Goal: Task Accomplishment & Management: Use online tool/utility

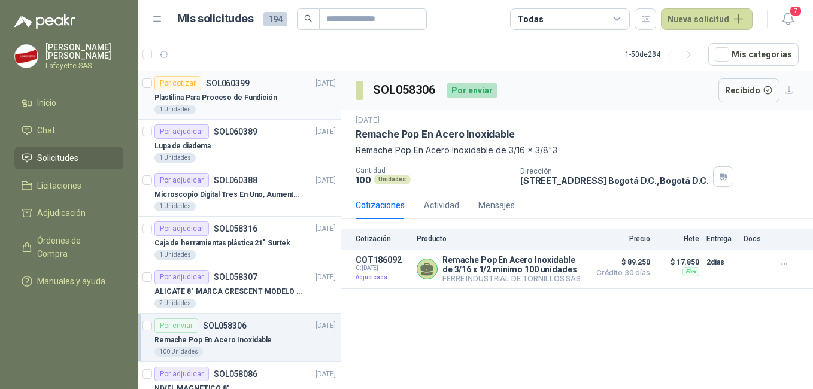
click at [247, 99] on p "Plastilina Para Proceso de Fundición" at bounding box center [216, 97] width 123 height 11
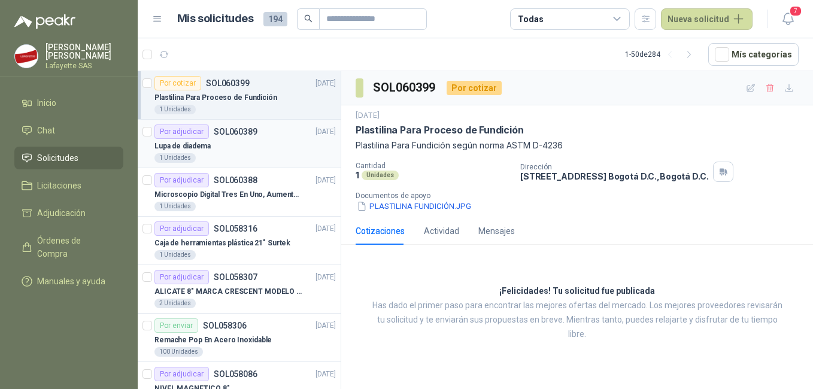
click at [234, 132] on p "SOL060389" at bounding box center [236, 132] width 44 height 8
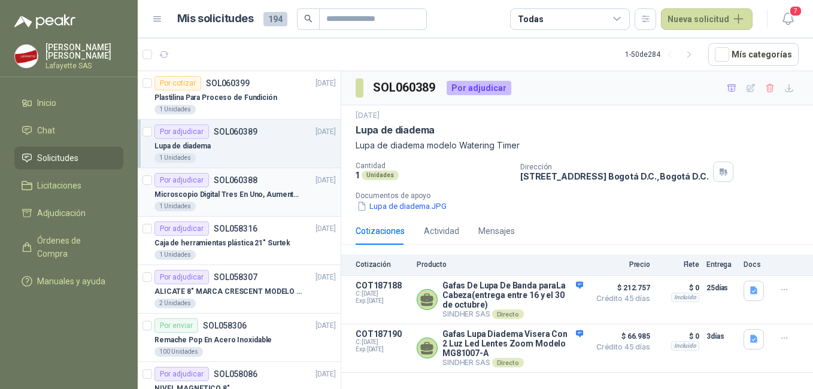
click at [256, 194] on p "Microscopio Digital Tres En Uno, Aumento De 1000x" at bounding box center [229, 194] width 149 height 11
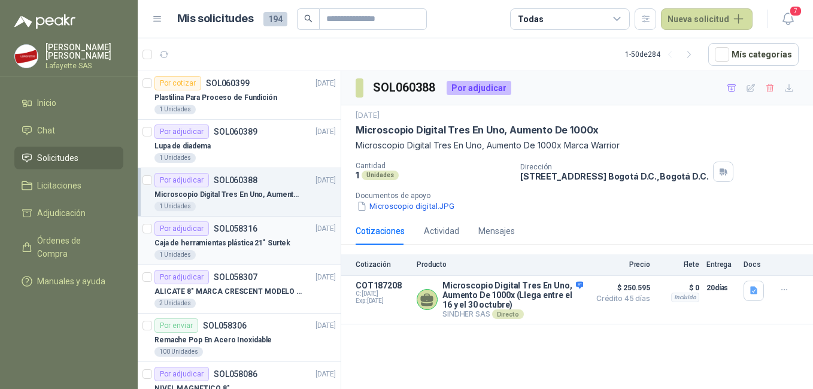
click at [240, 250] on div "1 Unidades" at bounding box center [246, 255] width 182 height 10
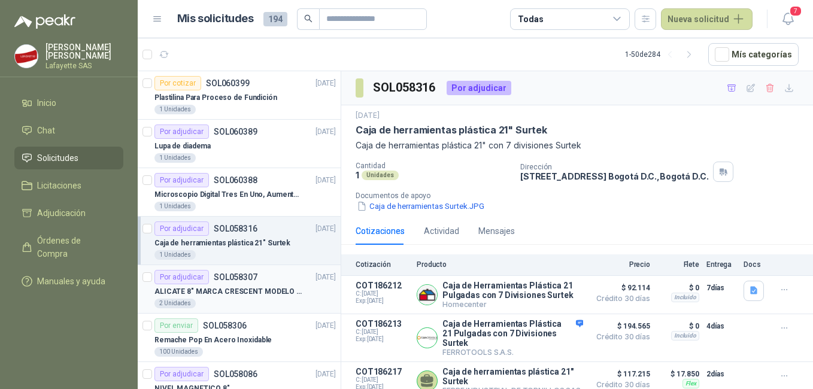
click at [193, 286] on p "ALICATE 8" MARCA CRESCENT MODELO 38008tv" at bounding box center [229, 291] width 149 height 11
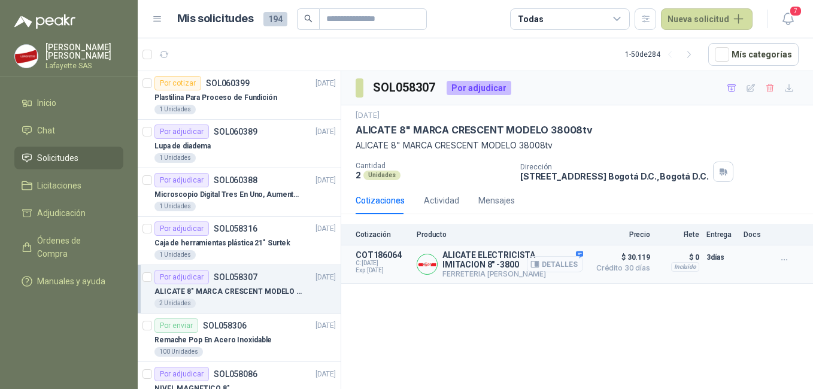
click at [564, 263] on button "Detalles" at bounding box center [555, 264] width 56 height 16
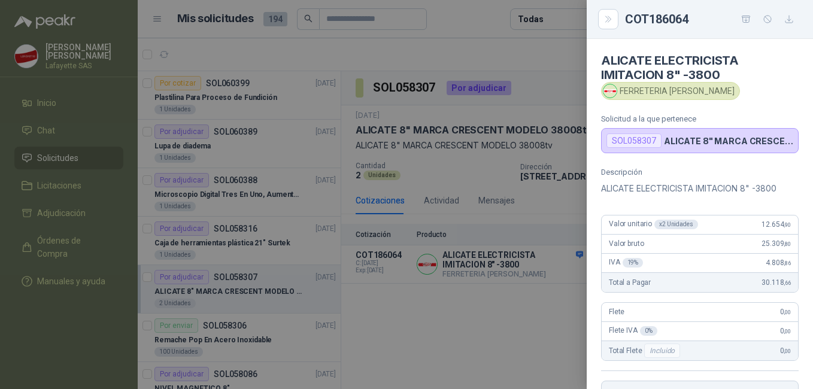
click at [397, 311] on div at bounding box center [406, 194] width 813 height 389
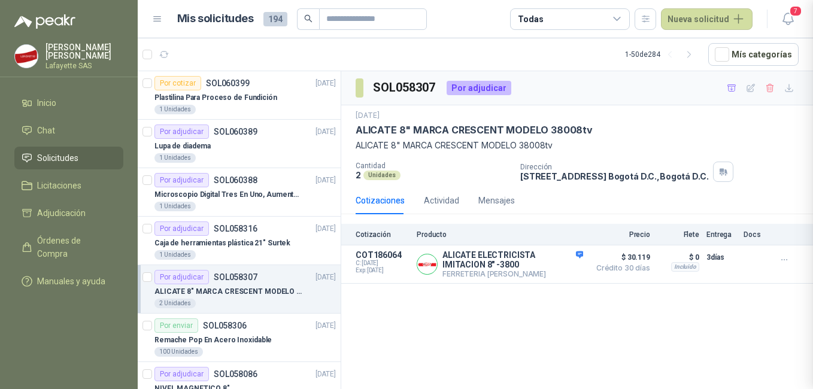
scroll to position [223, 0]
click at [214, 325] on p "SOL058306" at bounding box center [225, 326] width 44 height 8
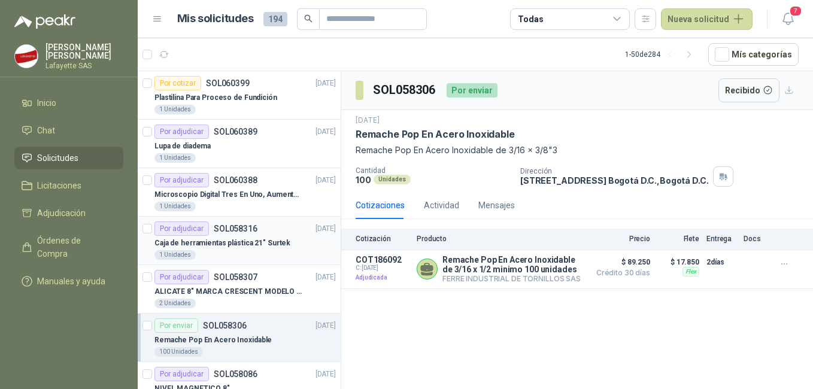
scroll to position [60, 0]
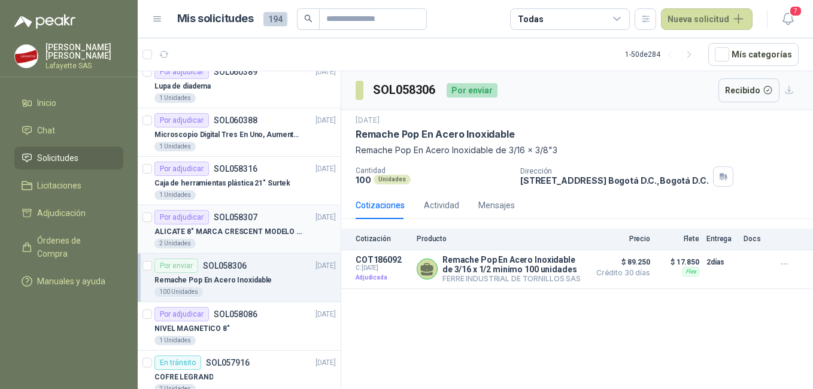
click at [234, 234] on p "ALICATE 8" MARCA CRESCENT MODELO 38008tv" at bounding box center [229, 231] width 149 height 11
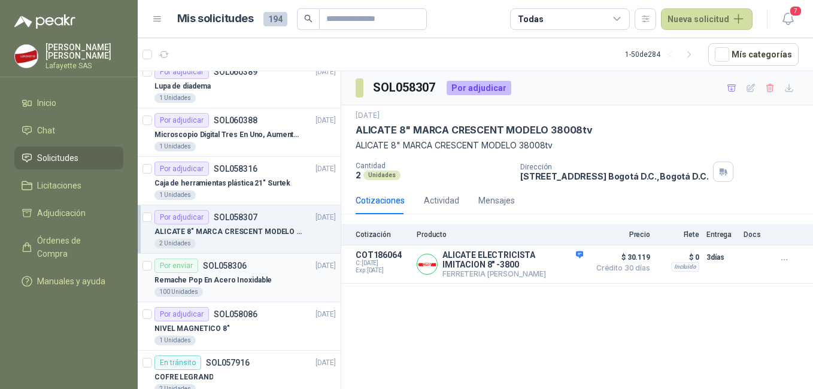
click at [250, 292] on div "100 Unidades" at bounding box center [246, 293] width 182 height 10
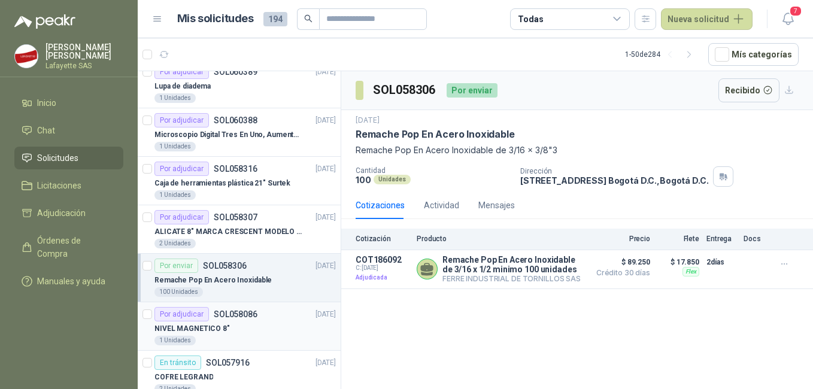
click at [283, 320] on div "Por adjudicar SOL058086 30/09/25" at bounding box center [246, 314] width 182 height 14
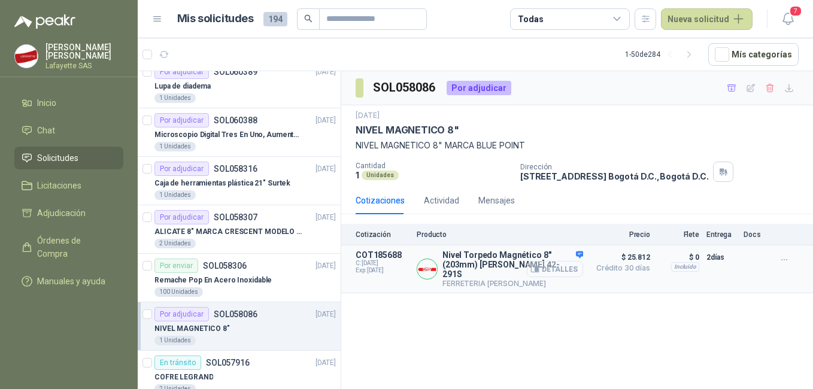
click at [542, 261] on button "Detalles" at bounding box center [555, 269] width 56 height 16
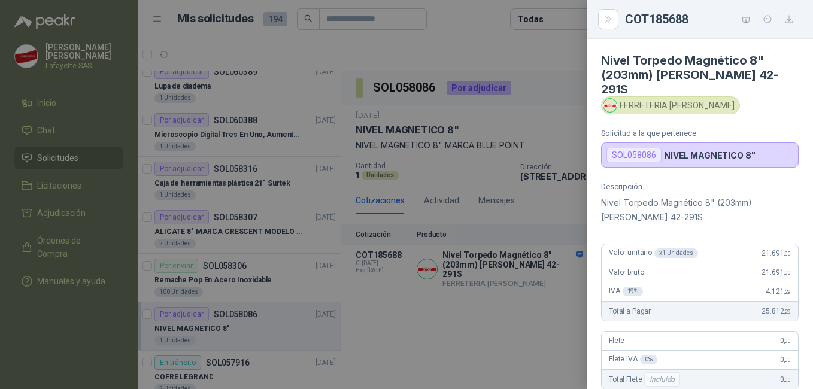
click at [633, 196] on p "Nivel Torpedo Magnético 8" (203mm) STANLEY 42-291S" at bounding box center [700, 210] width 198 height 29
click at [471, 310] on div at bounding box center [406, 194] width 813 height 389
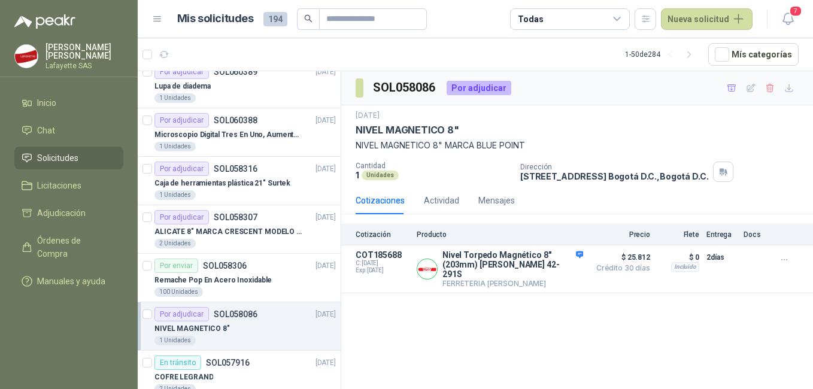
scroll to position [120, 0]
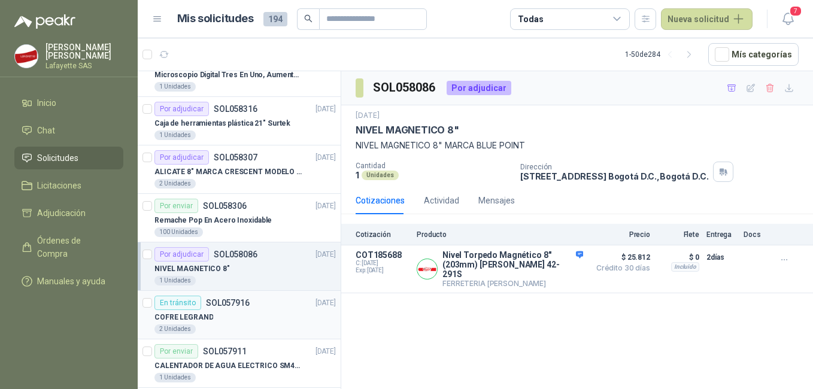
click at [223, 318] on div "COFRE LEGRAND" at bounding box center [246, 317] width 182 height 14
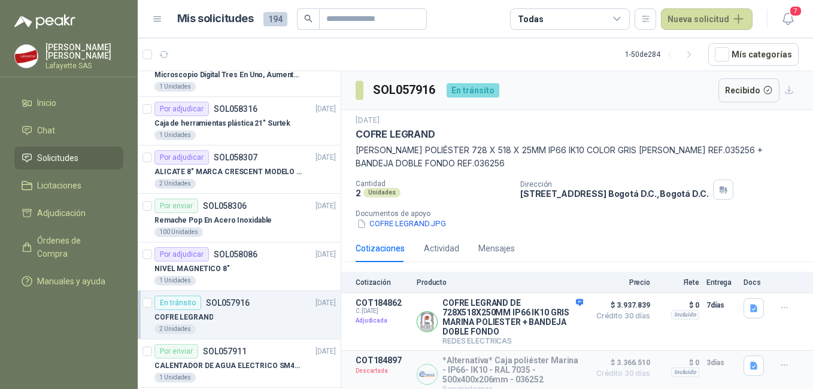
scroll to position [180, 0]
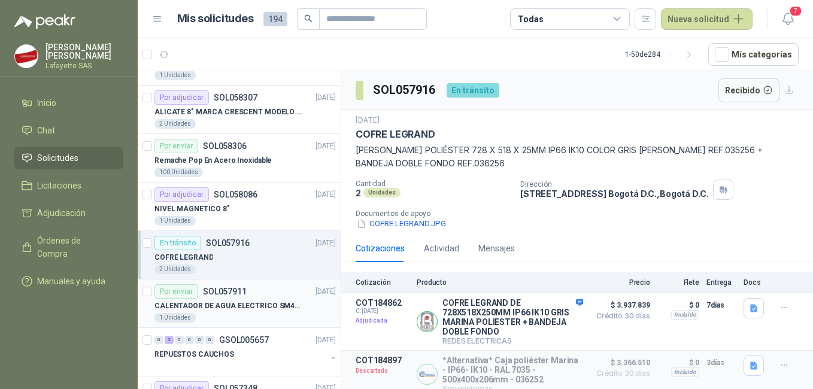
click at [256, 301] on p "CALENTADOR DE AGUA ELECTRICO SM400 5-9LITROS" at bounding box center [229, 306] width 149 height 11
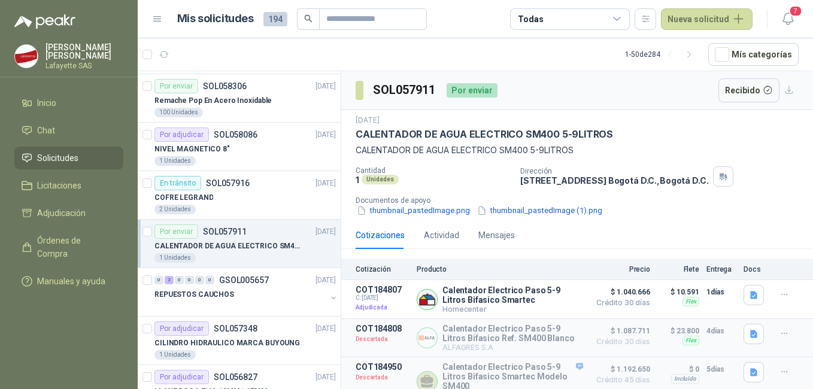
scroll to position [300, 0]
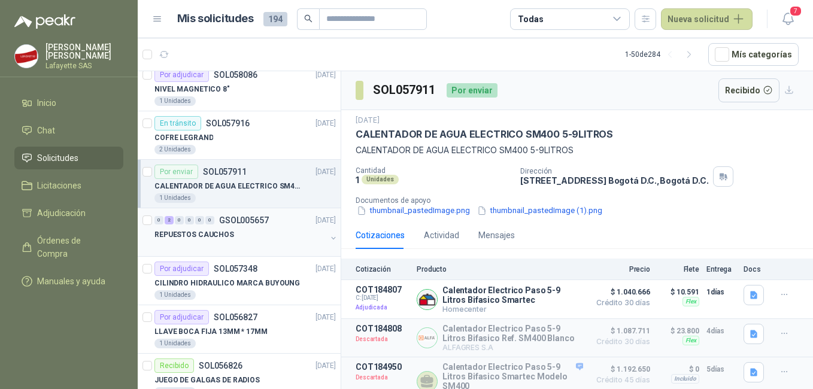
click at [256, 243] on div at bounding box center [241, 247] width 172 height 10
click at [257, 278] on p "CILINDRO HIDRAULICO MARCA BUYOUNG" at bounding box center [228, 283] width 146 height 11
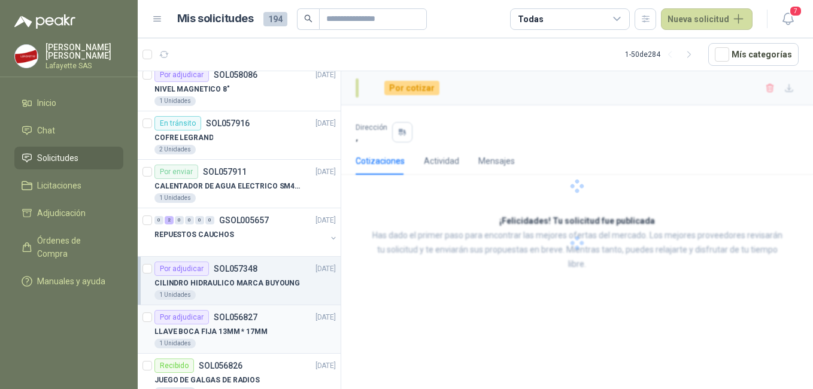
click at [249, 324] on div "Por adjudicar SOL056827" at bounding box center [206, 317] width 103 height 14
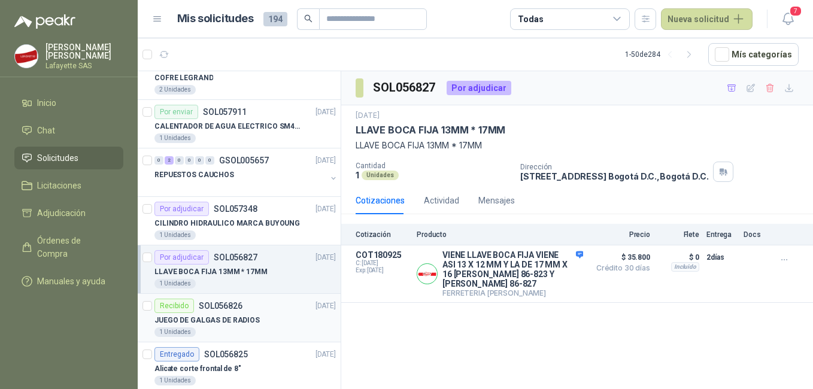
scroll to position [419, 0]
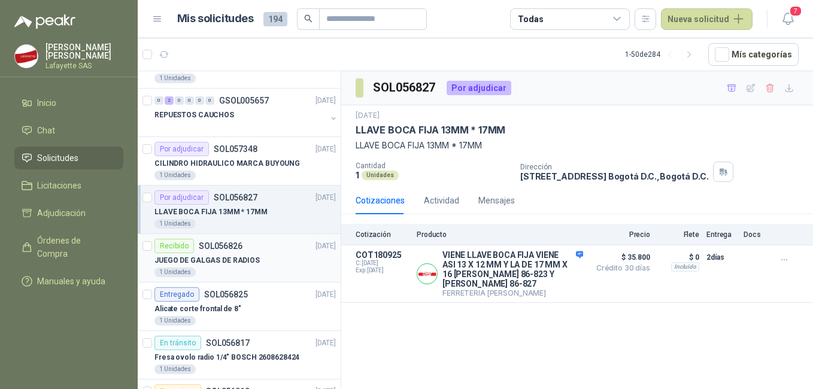
click at [253, 268] on div "1 Unidades" at bounding box center [246, 273] width 182 height 10
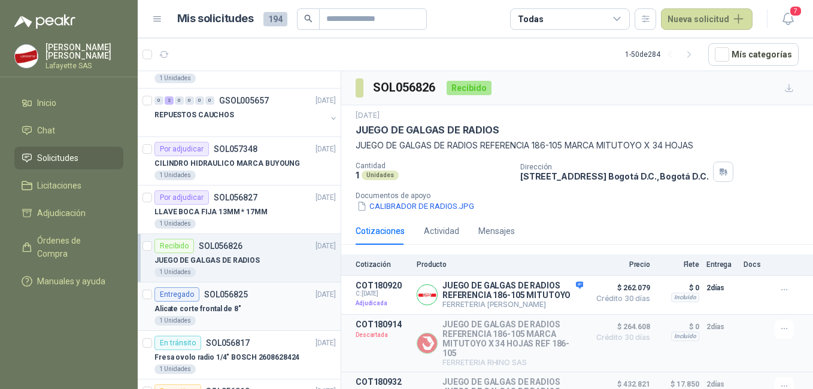
click at [234, 321] on div "1 Unidades" at bounding box center [246, 321] width 182 height 10
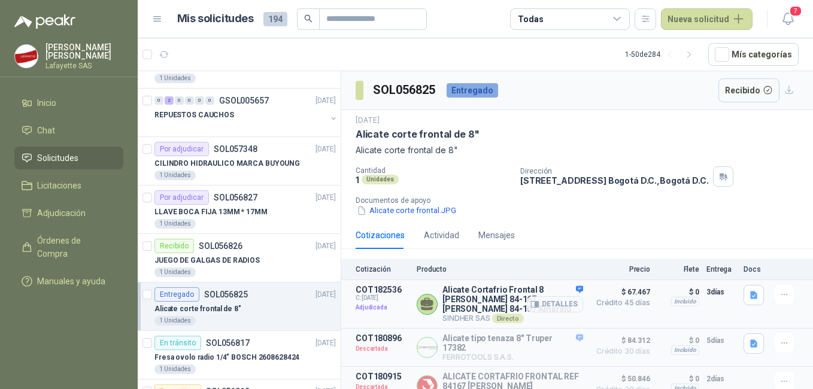
scroll to position [60, 0]
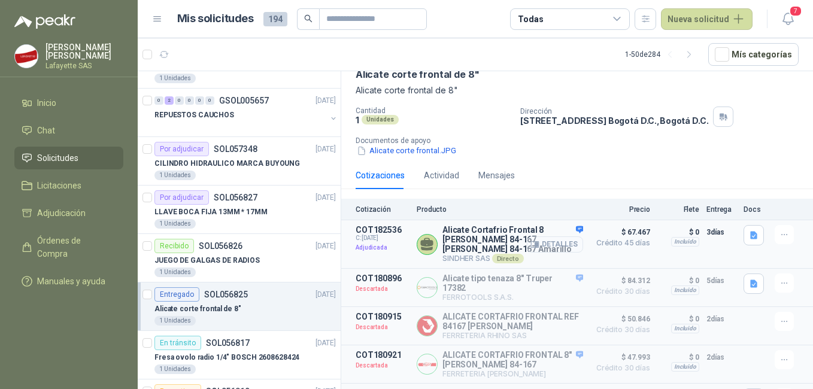
click at [533, 246] on button "Detalles" at bounding box center [555, 245] width 56 height 16
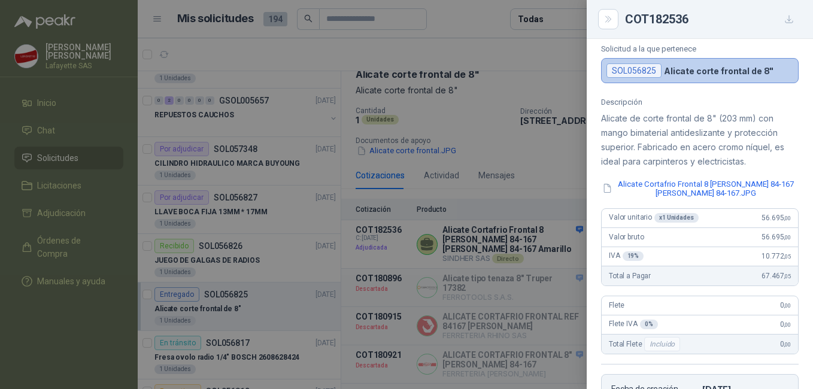
scroll to position [0, 0]
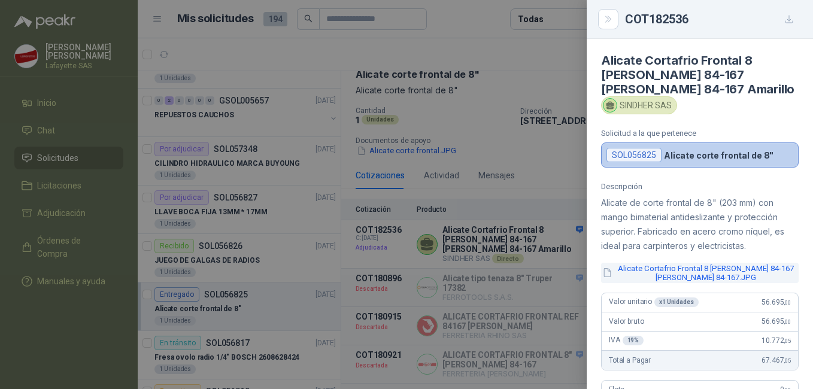
click at [667, 271] on button "Alicate Cortafrio Frontal 8 Stanley 84-167 Stanley 84-167.JPG" at bounding box center [700, 273] width 198 height 20
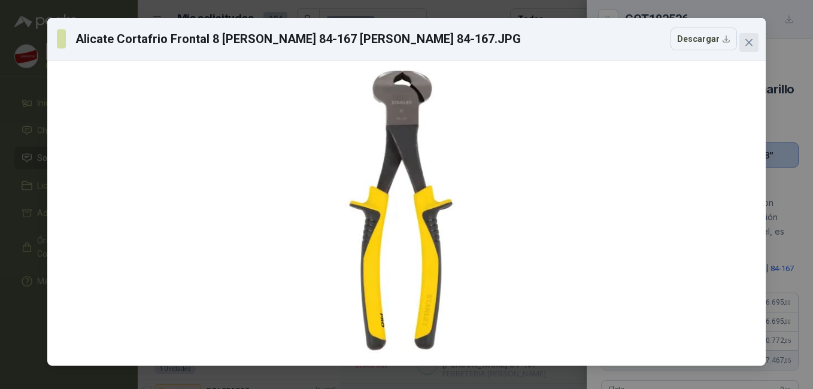
click at [754, 43] on icon "close" at bounding box center [750, 43] width 10 height 10
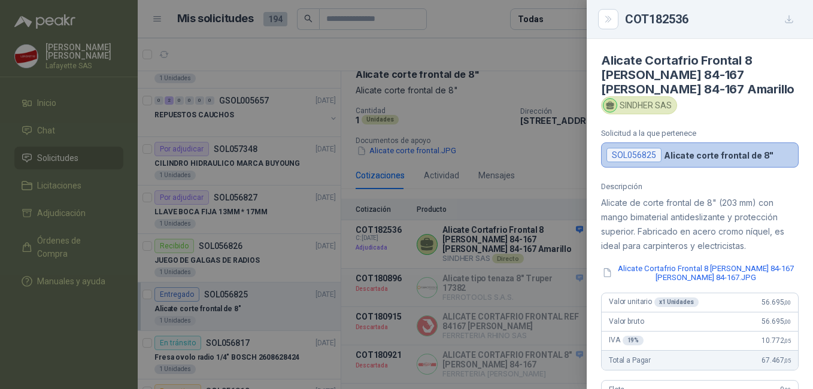
click at [530, 216] on div at bounding box center [406, 194] width 813 height 389
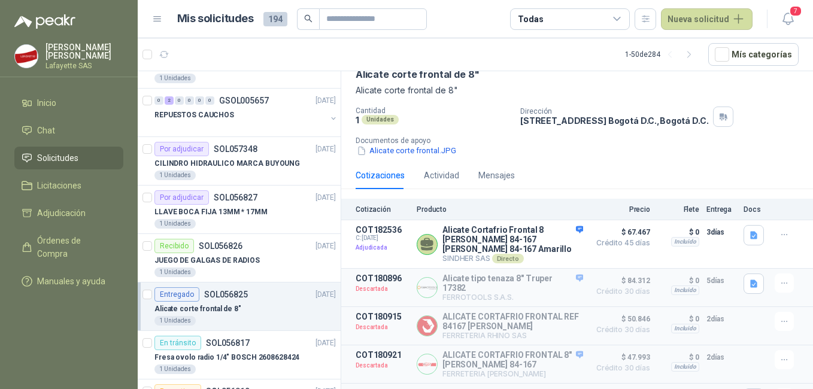
scroll to position [479, 0]
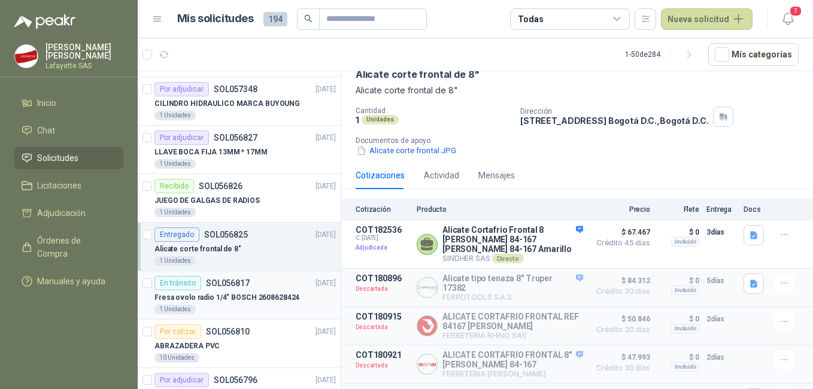
click at [246, 294] on p "Fresa ovolo radio 1/4" BOSCH 2608628424" at bounding box center [227, 297] width 145 height 11
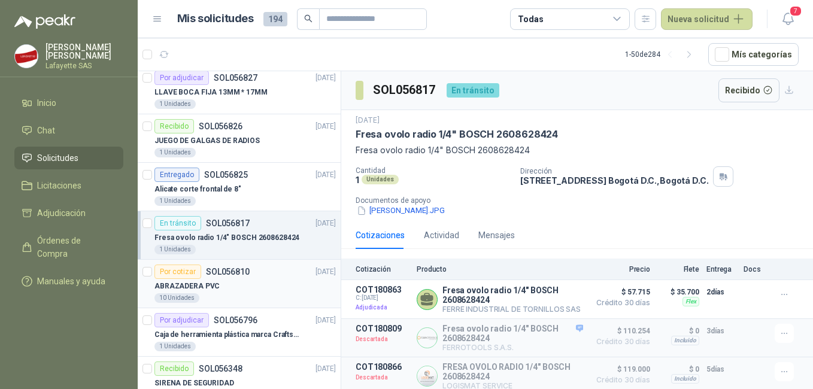
scroll to position [599, 0]
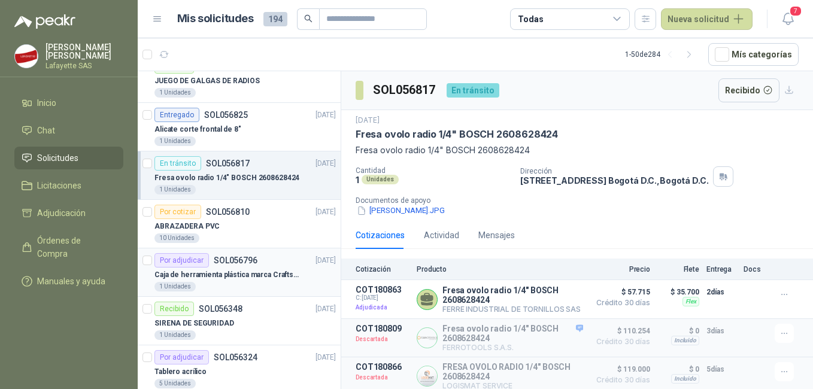
click at [231, 273] on p "Caja de herramienta plástica marca Craftsman de 26 pulgadas color rojo y nego" at bounding box center [229, 275] width 149 height 11
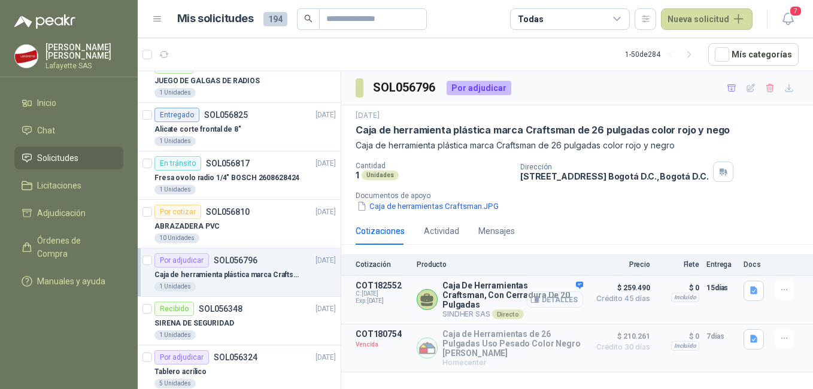
click at [549, 293] on button "Detalles" at bounding box center [555, 300] width 56 height 16
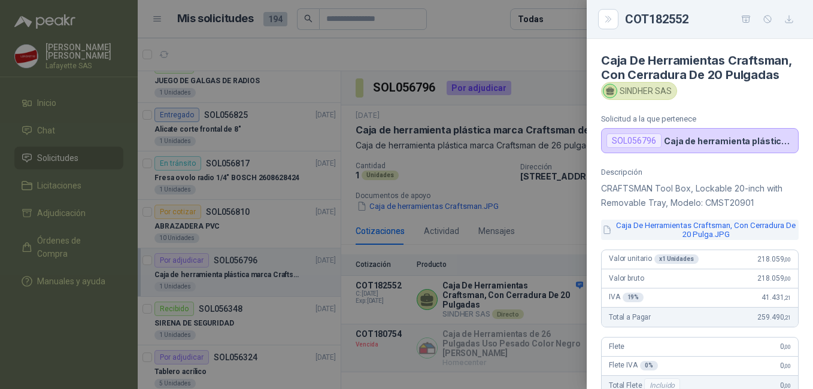
click at [631, 240] on button "Caja De Herramientas Craftsman, Con Cerradura De 20 Pulga.JPG" at bounding box center [700, 230] width 198 height 20
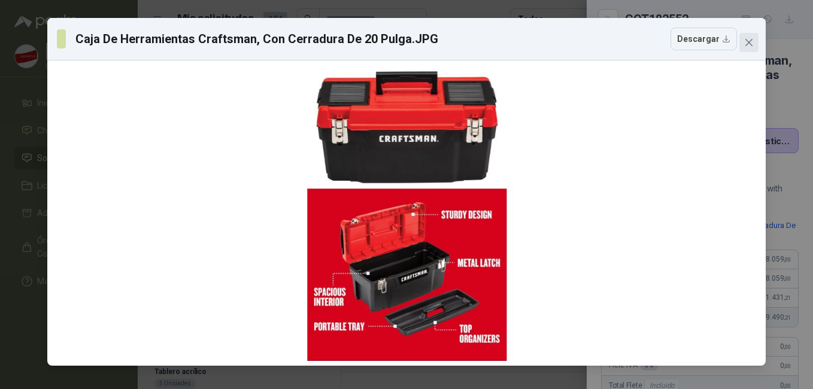
click at [753, 42] on icon "close" at bounding box center [750, 43] width 10 height 10
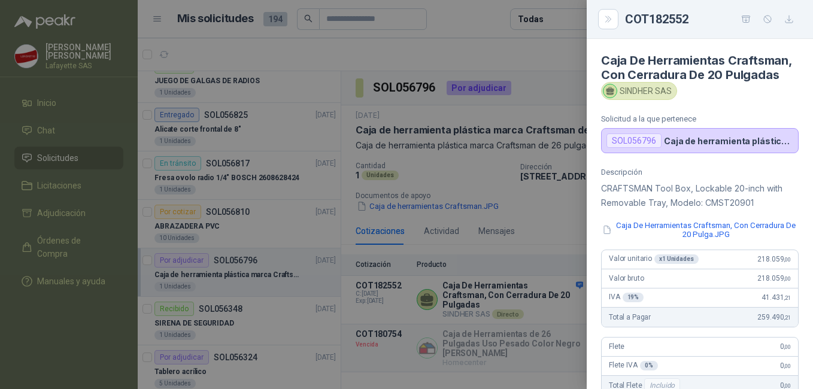
click at [561, 302] on div at bounding box center [406, 194] width 813 height 389
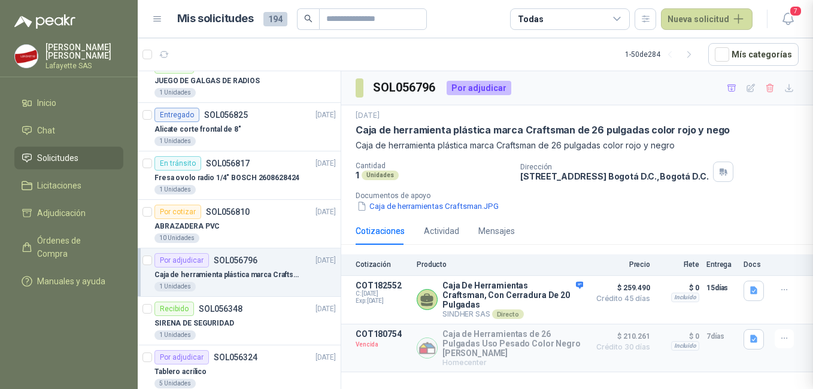
scroll to position [301, 0]
click at [555, 340] on button "Detalles" at bounding box center [555, 348] width 56 height 16
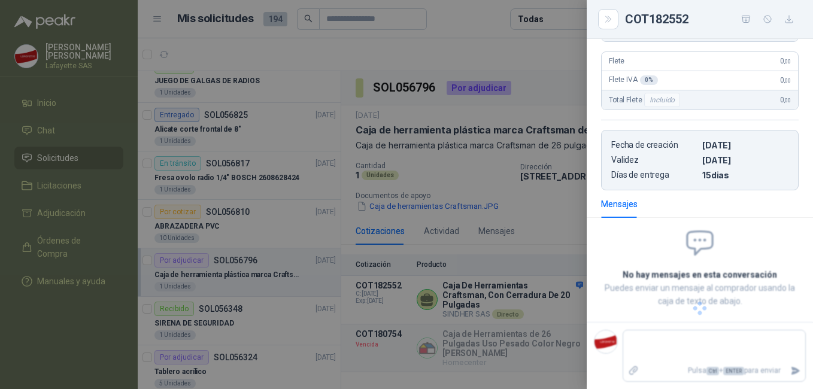
scroll to position [240, 0]
click at [488, 272] on div at bounding box center [406, 194] width 813 height 389
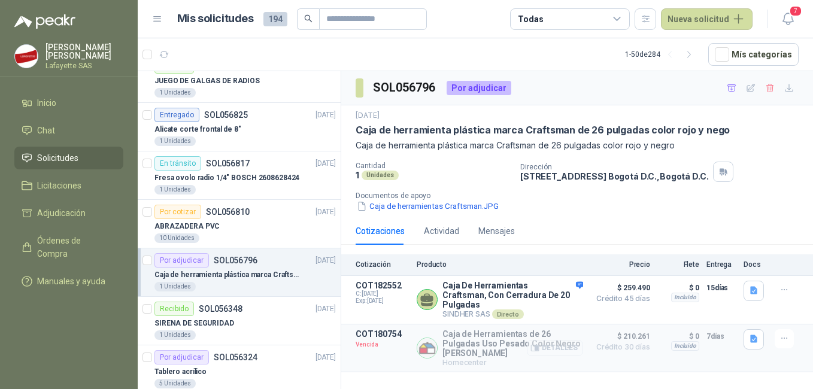
click at [555, 340] on button "Detalles" at bounding box center [555, 348] width 56 height 16
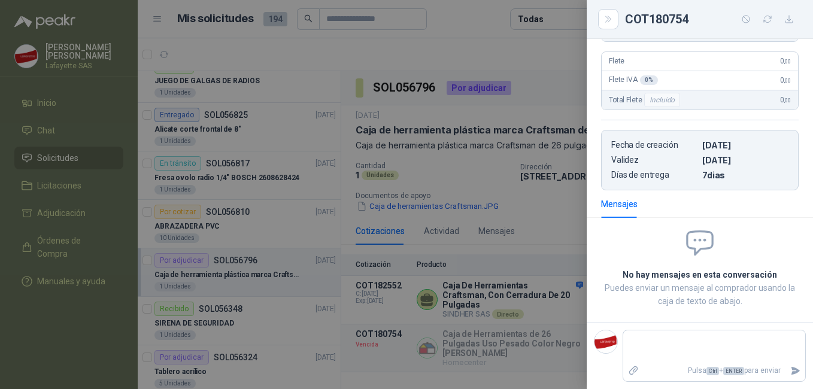
click at [546, 228] on div at bounding box center [406, 194] width 813 height 389
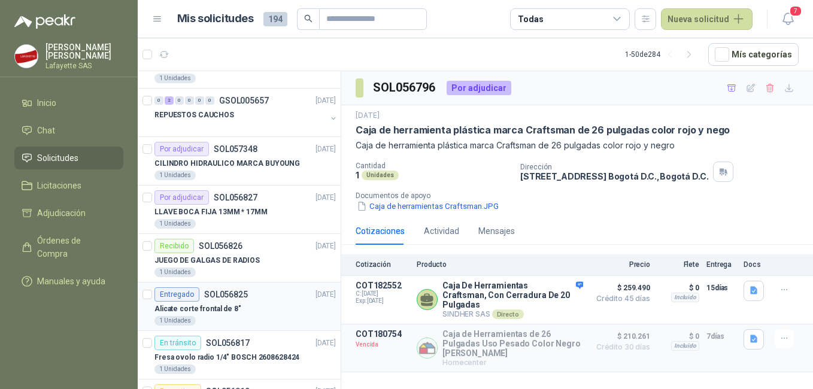
scroll to position [479, 0]
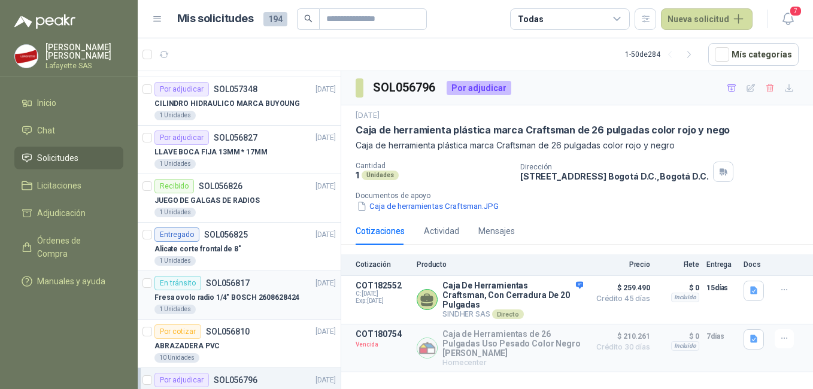
click at [246, 294] on p "Fresa ovolo radio 1/4" BOSCH 2608628424" at bounding box center [227, 297] width 145 height 11
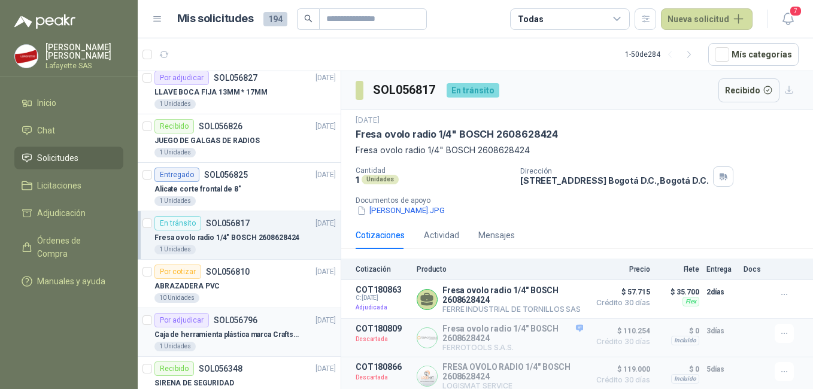
scroll to position [599, 0]
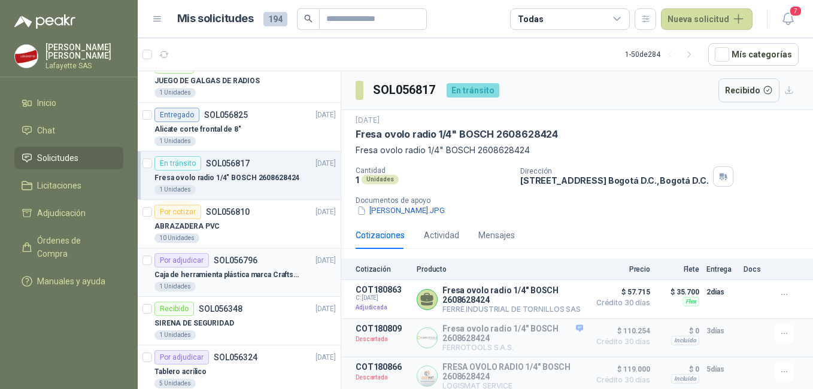
click at [241, 295] on article "Por adjudicar SOL056796 [DATE] Caja de herramienta plástica marca Craftsman de …" at bounding box center [239, 273] width 203 height 49
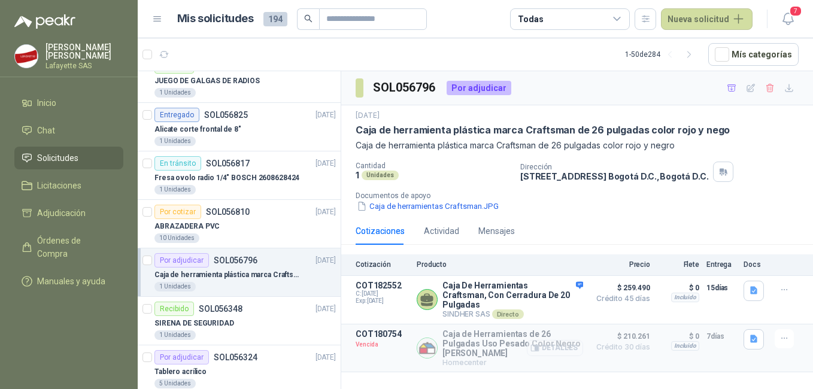
click at [564, 340] on button "Detalles" at bounding box center [555, 348] width 56 height 16
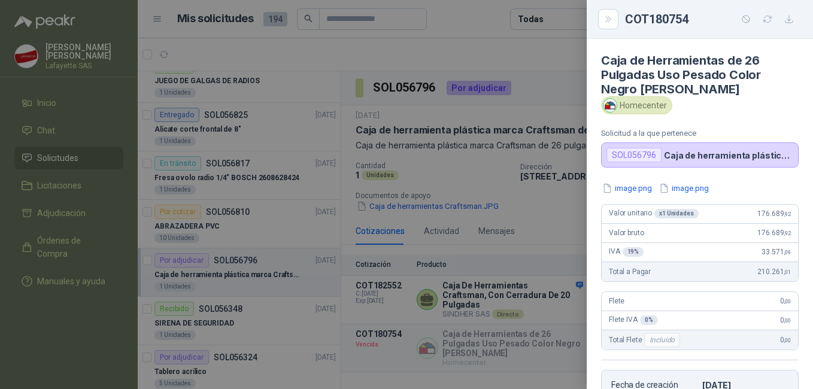
scroll to position [234, 0]
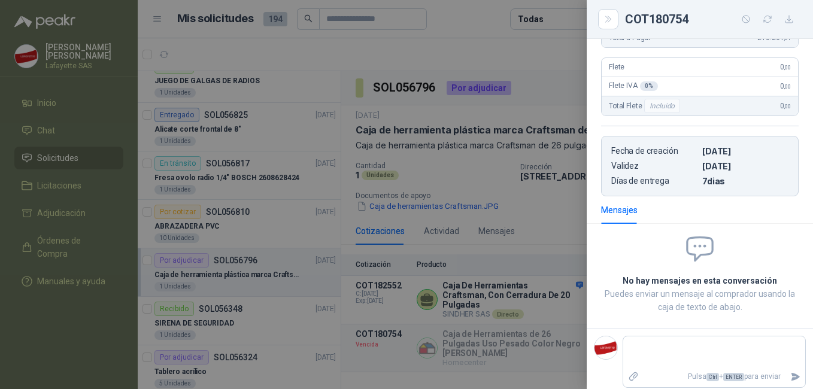
click at [459, 262] on div at bounding box center [406, 194] width 813 height 389
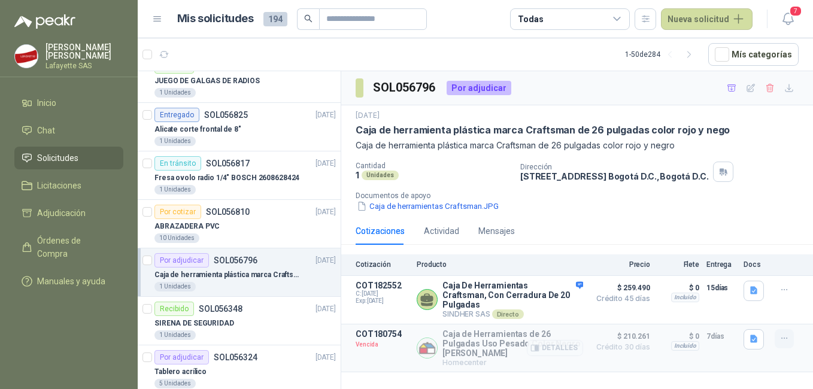
click at [790, 329] on button "button" at bounding box center [784, 338] width 19 height 19
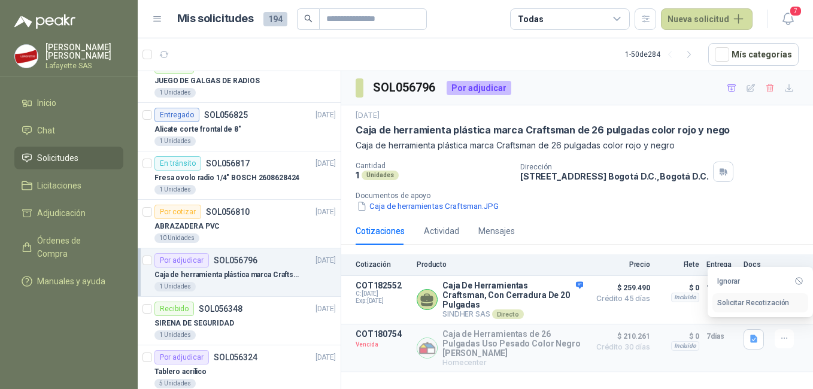
click at [737, 307] on button "Solicitar Recotización" at bounding box center [761, 303] width 96 height 19
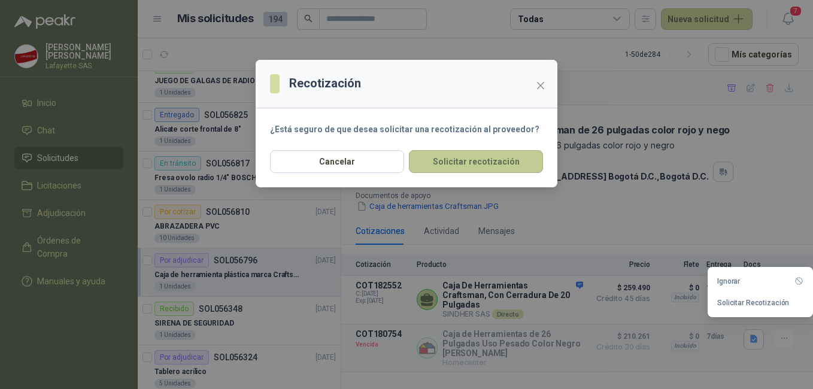
click at [448, 162] on button "Solicitar recotización" at bounding box center [476, 161] width 134 height 23
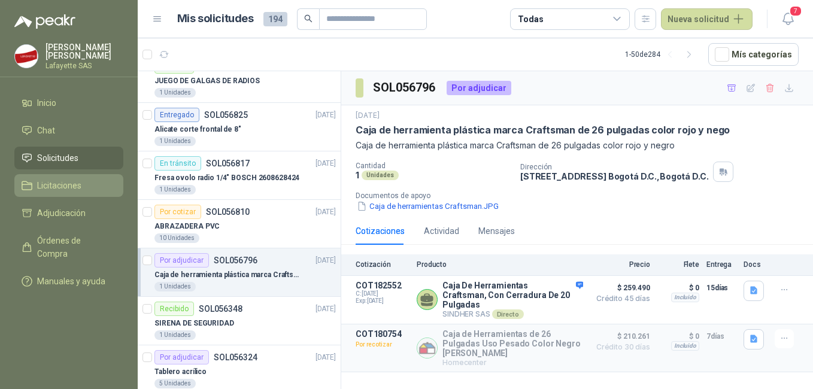
click at [77, 179] on link "Licitaciones" at bounding box center [68, 185] width 109 height 23
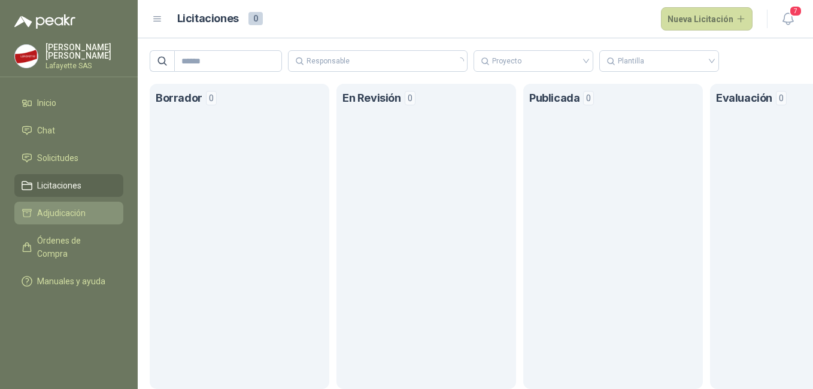
click at [75, 211] on span "Adjudicación" at bounding box center [61, 213] width 49 height 13
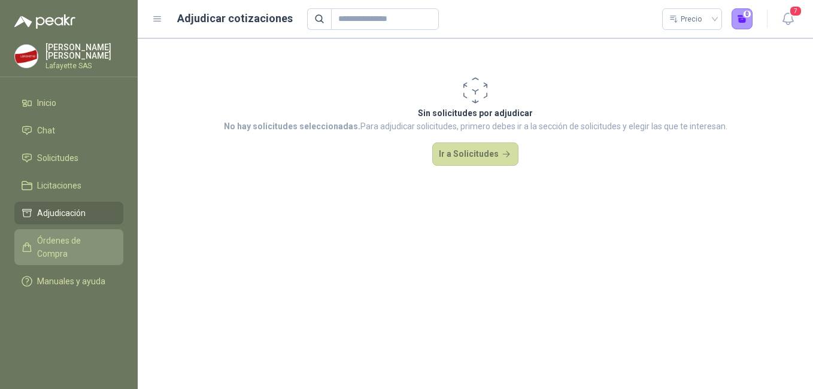
click at [80, 238] on span "Órdenes de Compra" at bounding box center [74, 247] width 75 height 26
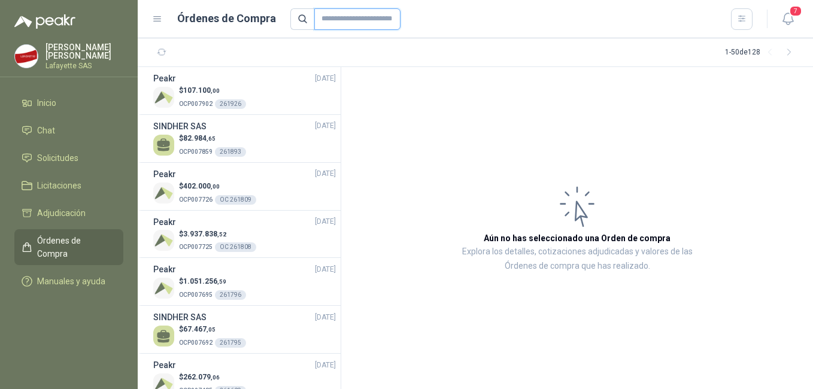
click at [331, 15] on input "text" at bounding box center [357, 19] width 86 height 22
type input "******"
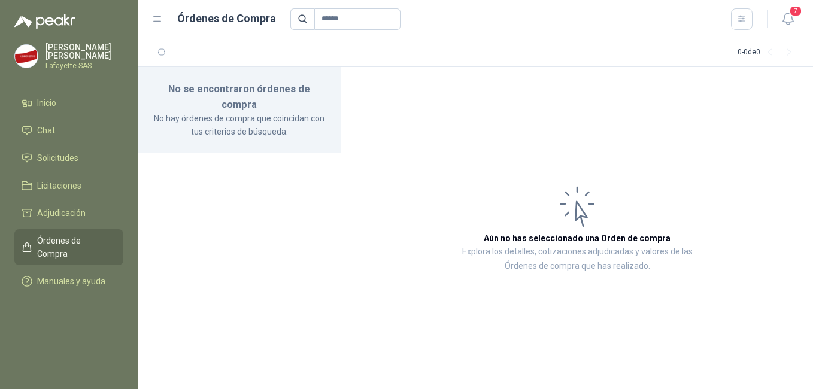
click at [70, 241] on span "Órdenes de Compra" at bounding box center [74, 247] width 75 height 26
click at [46, 238] on span "Órdenes de Compra" at bounding box center [74, 247] width 75 height 26
click at [53, 154] on span "Solicitudes" at bounding box center [57, 158] width 41 height 13
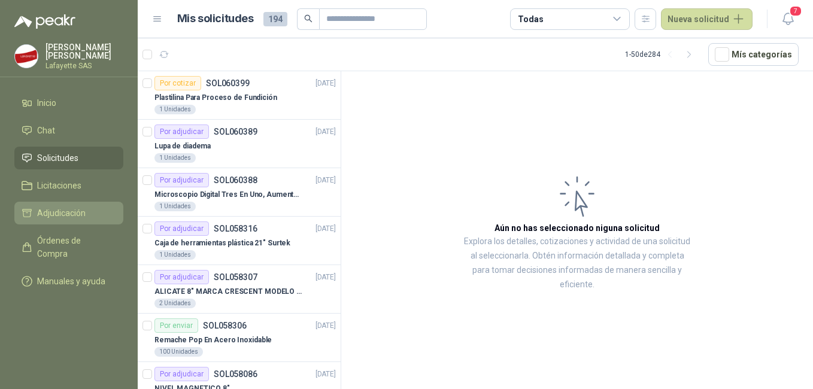
click at [51, 210] on span "Adjudicación" at bounding box center [61, 213] width 49 height 13
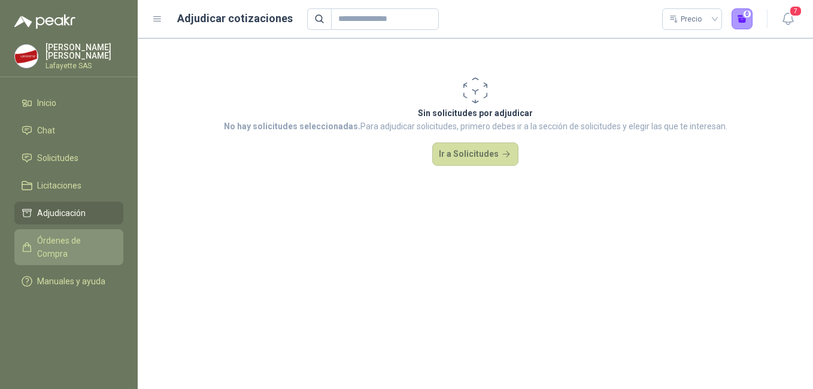
click at [83, 234] on link "Órdenes de Compra" at bounding box center [68, 247] width 109 height 36
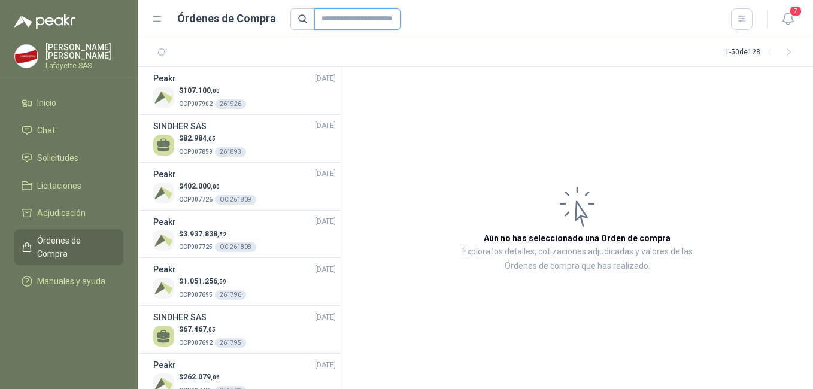
click at [327, 19] on input "text" at bounding box center [357, 19] width 86 height 22
paste input "******"
type input "******"
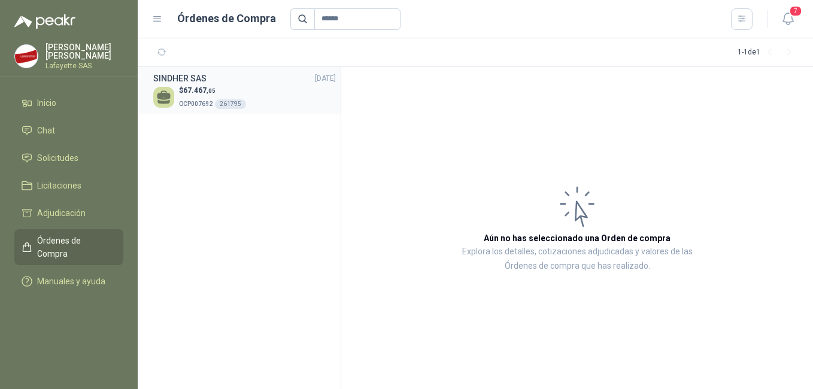
click at [253, 80] on div "SINDHER SAS 30/09/25" at bounding box center [244, 78] width 183 height 13
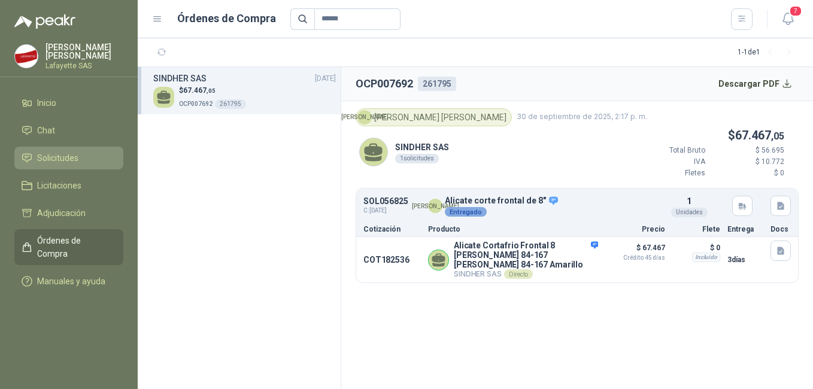
click at [46, 164] on span "Solicitudes" at bounding box center [57, 158] width 41 height 13
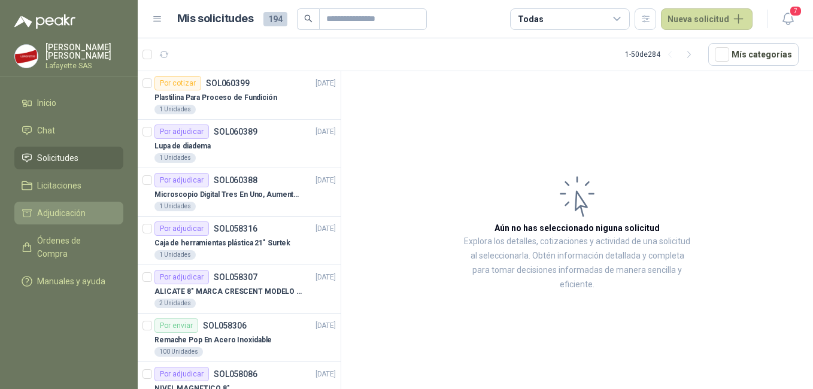
click at [68, 217] on span "Adjudicación" at bounding box center [61, 213] width 49 height 13
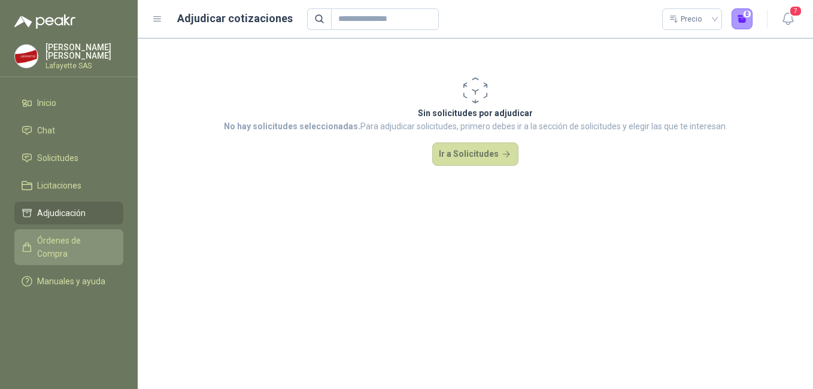
click at [63, 240] on span "Órdenes de Compra" at bounding box center [74, 247] width 75 height 26
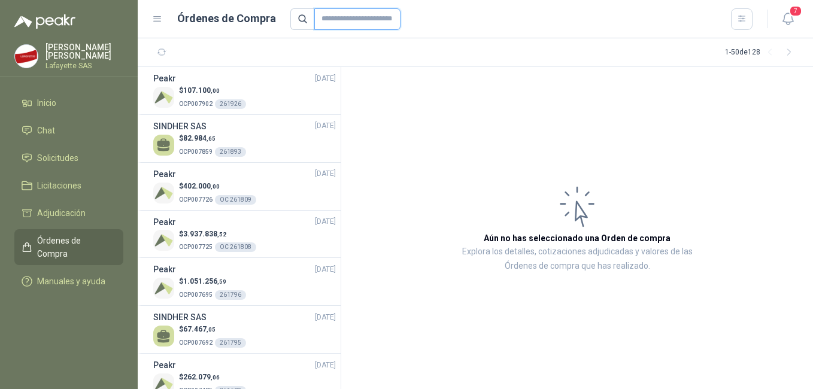
click at [326, 25] on input "text" at bounding box center [357, 19] width 86 height 22
paste input "******"
type input "******"
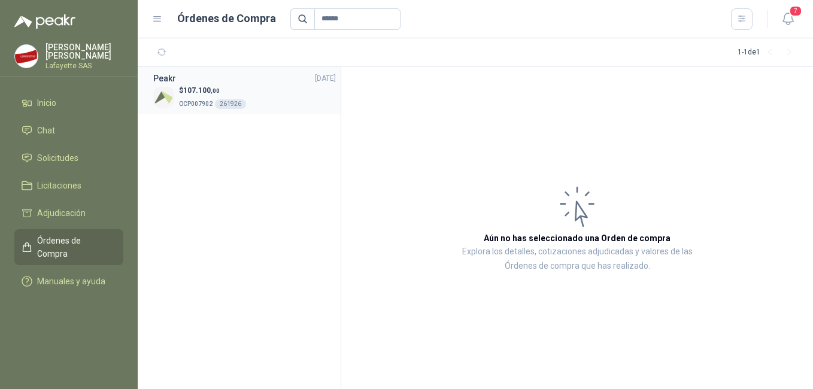
click at [251, 96] on div "$ 107.100 ,00 OCP007902 261926" at bounding box center [244, 97] width 183 height 25
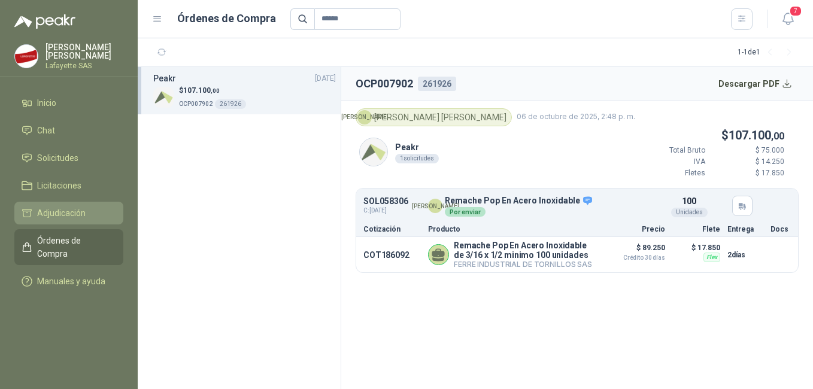
click at [61, 214] on span "Adjudicación" at bounding box center [61, 213] width 49 height 13
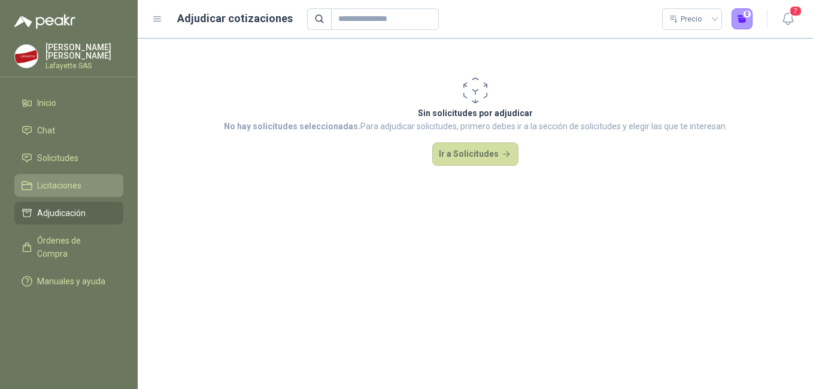
click at [40, 180] on span "Licitaciones" at bounding box center [59, 185] width 44 height 13
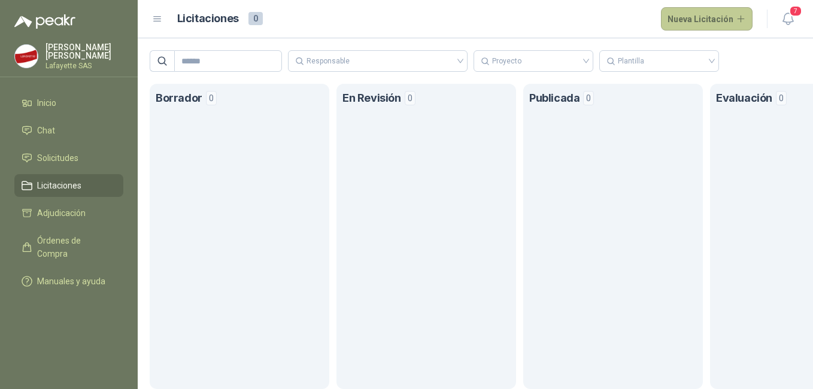
click at [712, 22] on button "Nueva Licitación" at bounding box center [707, 19] width 92 height 24
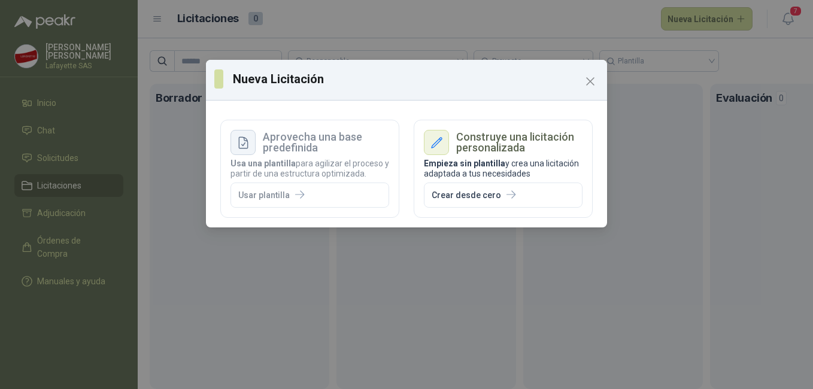
click at [338, 144] on h3 "Aprovecha una base predefinida" at bounding box center [326, 143] width 126 height 22
click at [591, 77] on icon "Close" at bounding box center [590, 81] width 14 height 14
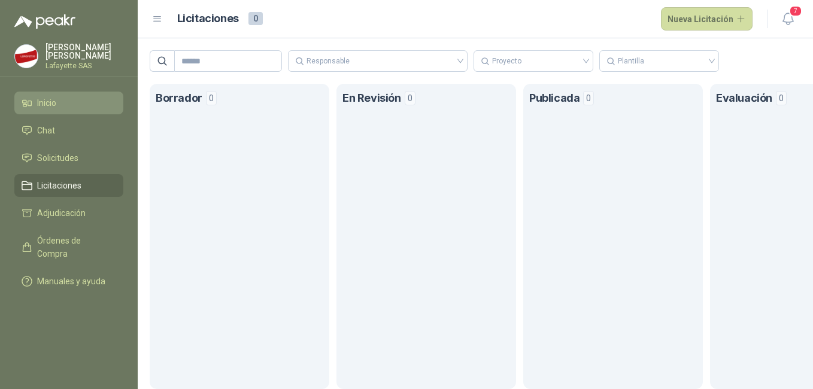
click at [50, 102] on span "Inicio" at bounding box center [46, 102] width 19 height 13
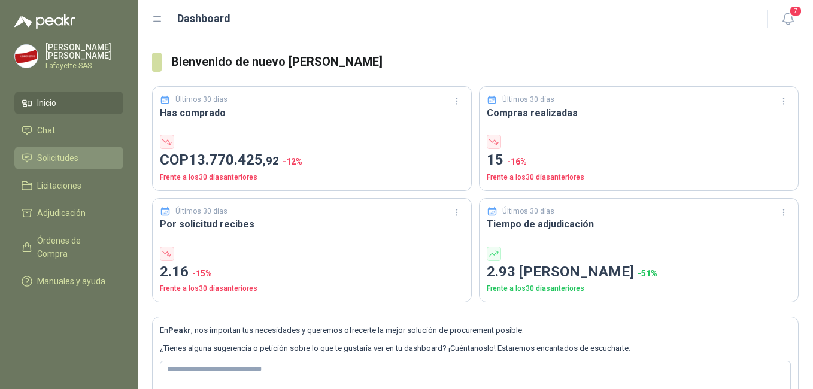
click at [63, 150] on link "Solicitudes" at bounding box center [68, 158] width 109 height 23
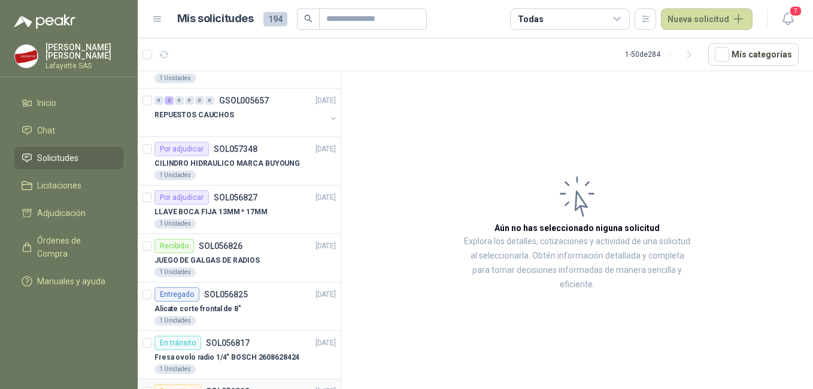
scroll to position [599, 0]
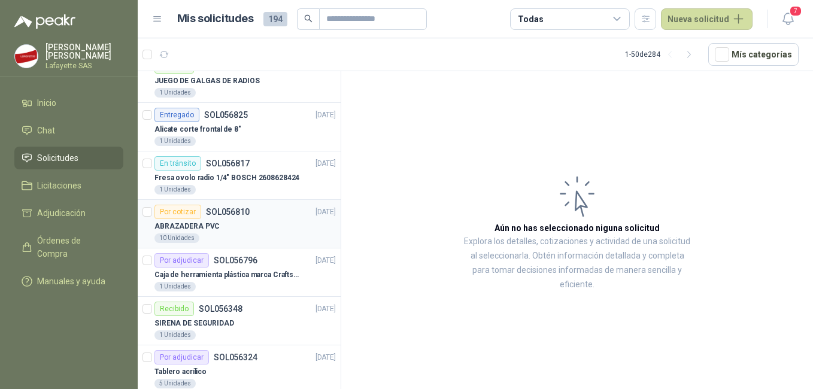
click at [240, 219] on div "Por cotizar SOL056810" at bounding box center [202, 212] width 95 height 14
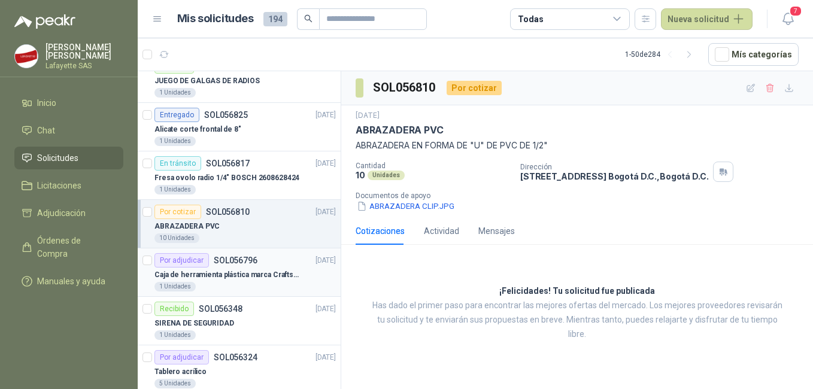
click at [246, 277] on p "Caja de herramienta plástica marca Craftsman de 26 pulgadas color rojo y nego" at bounding box center [229, 275] width 149 height 11
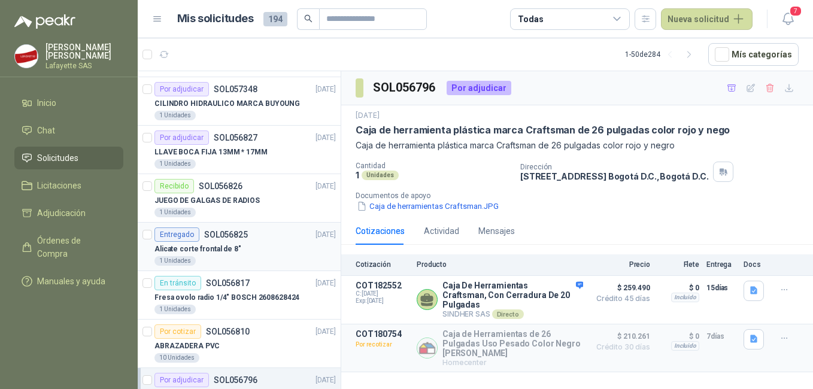
scroll to position [539, 0]
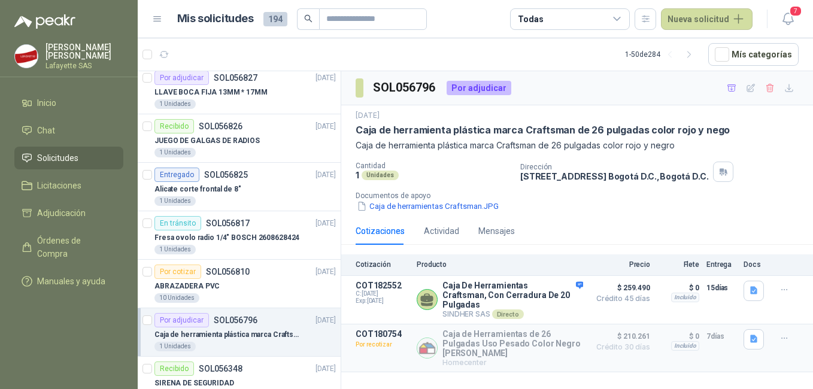
click at [243, 322] on p "SOL056796" at bounding box center [236, 320] width 44 height 8
